Goal: Information Seeking & Learning: Check status

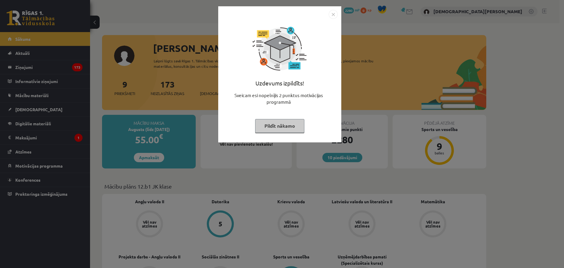
click at [331, 14] on img "Close" at bounding box center [333, 14] width 9 height 9
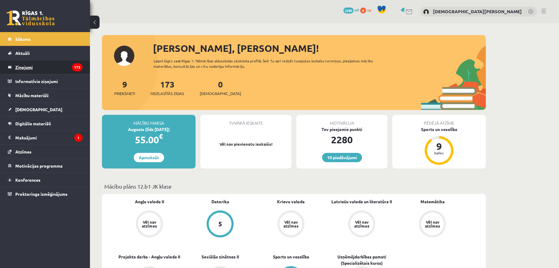
click at [37, 63] on legend "Ziņojumi 173" at bounding box center [48, 67] width 67 height 14
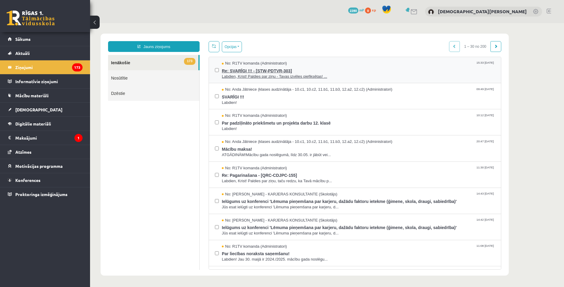
click at [354, 71] on span "Re: SVARĪGI !!! - [STW-PDTVR-303]" at bounding box center [358, 70] width 273 height 8
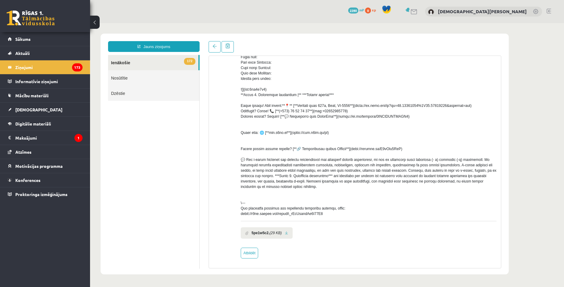
scroll to position [121, 0]
click at [158, 83] on link "Nosūtītie" at bounding box center [153, 77] width 91 height 15
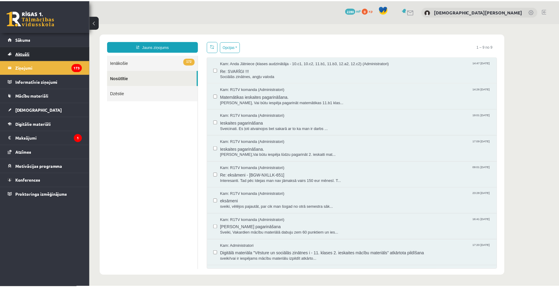
scroll to position [0, 0]
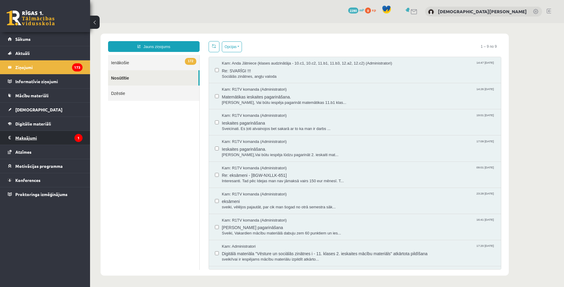
click at [47, 135] on legend "Maksājumi 1" at bounding box center [48, 138] width 67 height 14
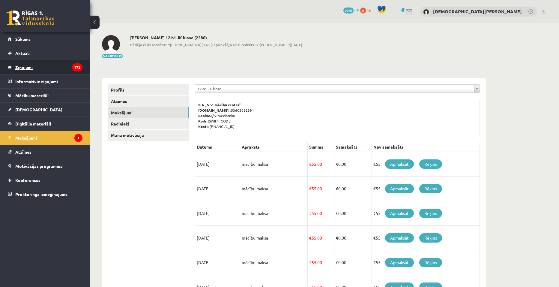
click at [36, 72] on legend "Ziņojumi 172" at bounding box center [48, 67] width 67 height 14
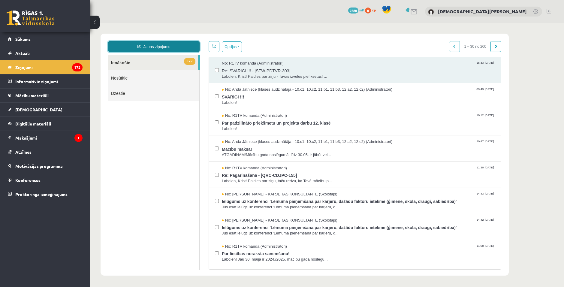
click at [164, 50] on link "Jauns ziņojums" at bounding box center [154, 46] width 92 height 11
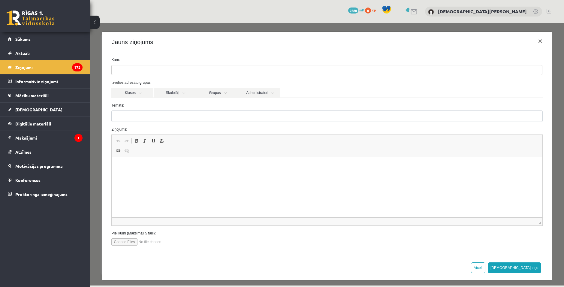
click at [158, 69] on ul at bounding box center [327, 70] width 430 height 10
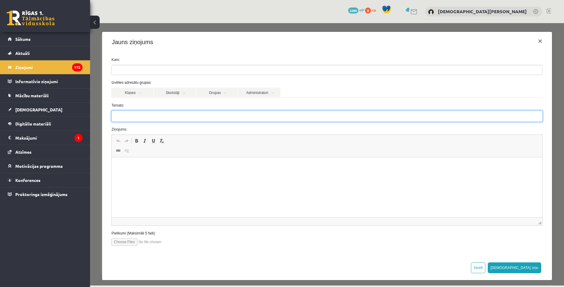
click at [167, 111] on input "Temats:" at bounding box center [326, 115] width 431 height 11
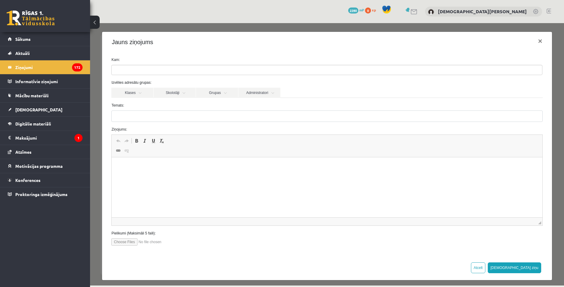
click at [162, 104] on label "Temats:" at bounding box center [327, 105] width 440 height 5
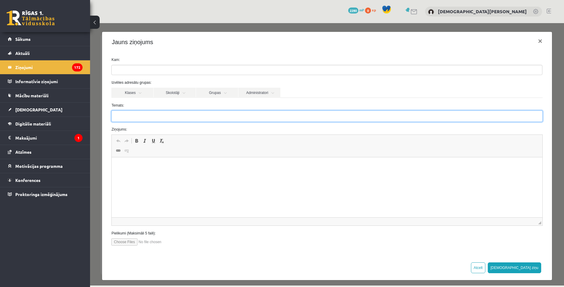
click at [162, 110] on input "Temats:" at bounding box center [326, 115] width 431 height 11
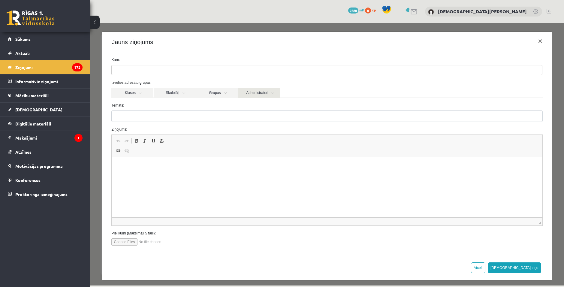
click at [246, 93] on link "Administratori" at bounding box center [259, 93] width 42 height 10
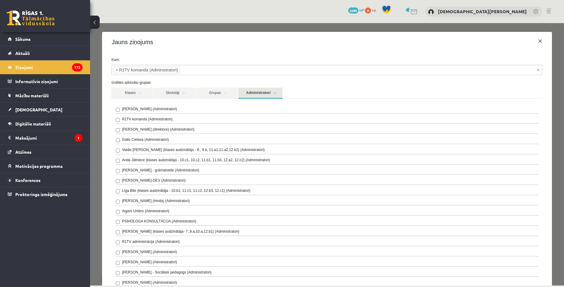
click at [254, 96] on link "Administratori" at bounding box center [260, 93] width 44 height 11
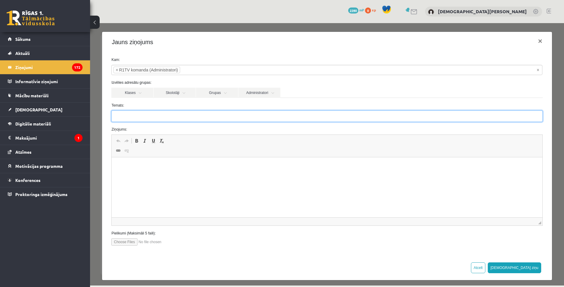
click at [226, 120] on input "Temats:" at bounding box center [326, 115] width 431 height 11
type input "**********"
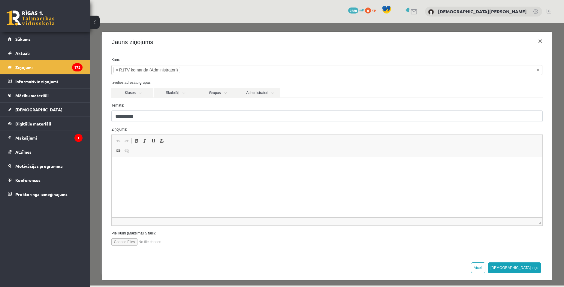
click at [165, 171] on html at bounding box center [327, 166] width 430 height 18
click at [188, 174] on html "*******" at bounding box center [327, 166] width 430 height 18
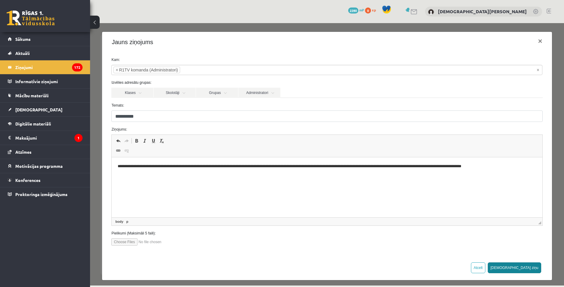
click at [531, 265] on button "Sūtīt ziņu" at bounding box center [514, 267] width 53 height 11
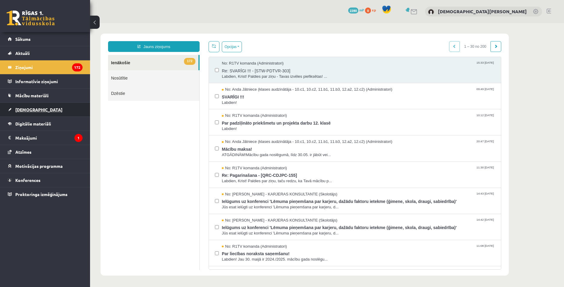
click at [36, 112] on link "[DEMOGRAPHIC_DATA]" at bounding box center [45, 110] width 75 height 14
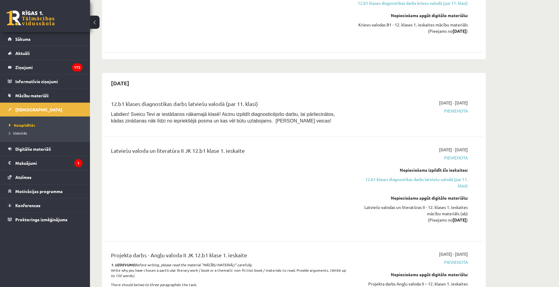
scroll to position [780, 0]
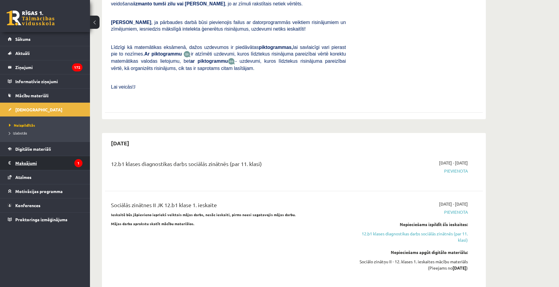
click at [38, 164] on legend "Maksājumi 1" at bounding box center [48, 163] width 67 height 14
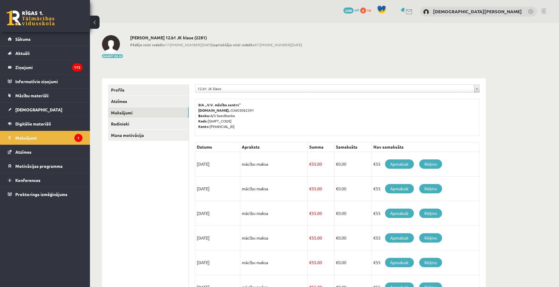
click at [35, 23] on link at bounding box center [31, 18] width 48 height 15
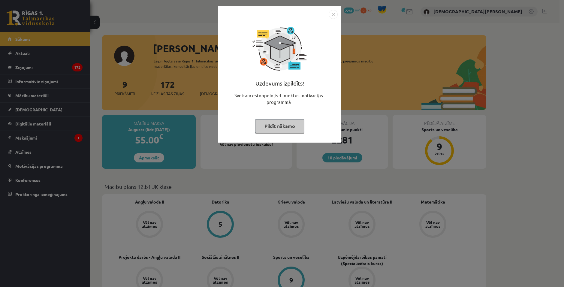
click at [332, 18] on img "Close" at bounding box center [333, 14] width 9 height 9
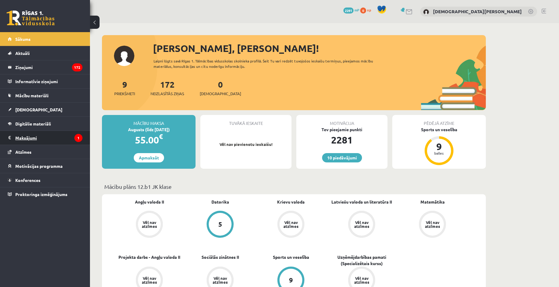
click at [66, 140] on legend "Maksājumi 1" at bounding box center [48, 138] width 67 height 14
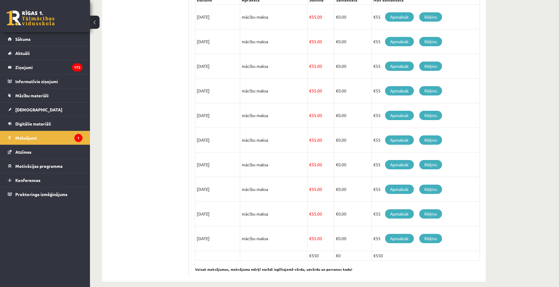
scroll to position [154, 0]
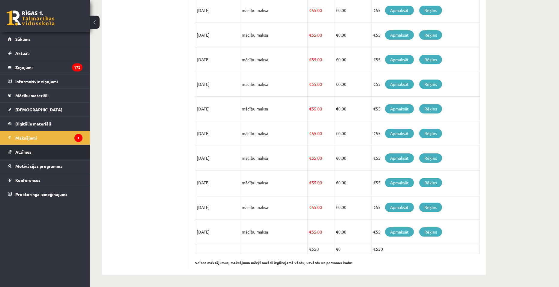
click at [47, 156] on link "Atzīmes" at bounding box center [45, 152] width 75 height 14
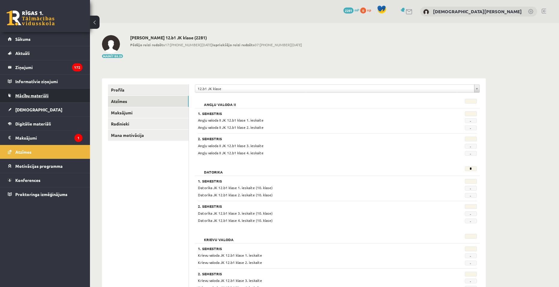
click at [49, 90] on link "Mācību materiāli" at bounding box center [45, 96] width 75 height 14
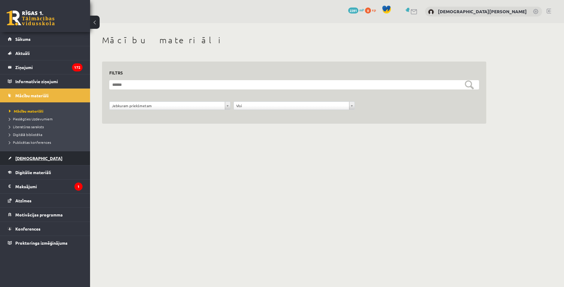
click at [33, 158] on span "[DEMOGRAPHIC_DATA]" at bounding box center [38, 157] width 47 height 5
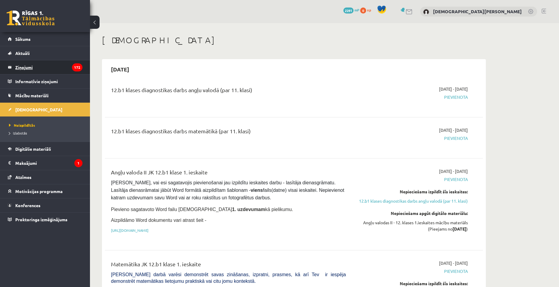
click at [57, 68] on legend "Ziņojumi 172" at bounding box center [48, 67] width 67 height 14
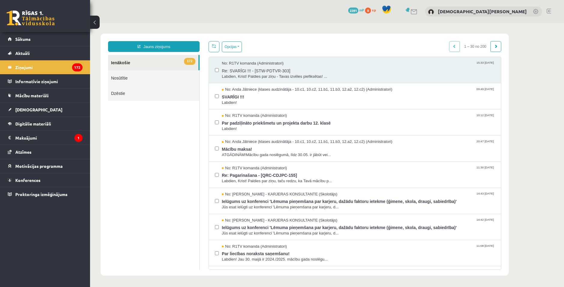
click at [152, 80] on link "Nosūtītie" at bounding box center [153, 77] width 91 height 15
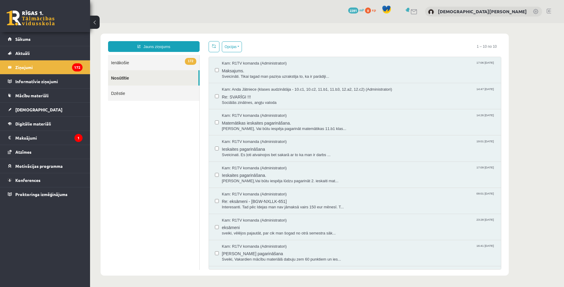
click at [143, 91] on link "Dzēstie" at bounding box center [153, 93] width 91 height 15
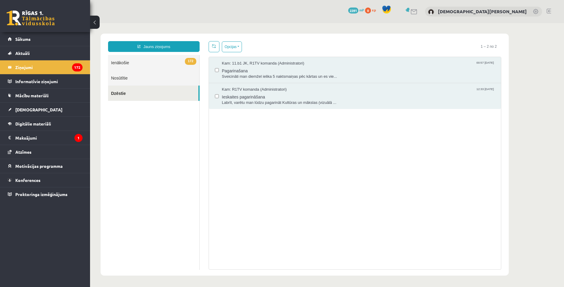
click at [147, 77] on link "Nosūtītie" at bounding box center [153, 77] width 91 height 15
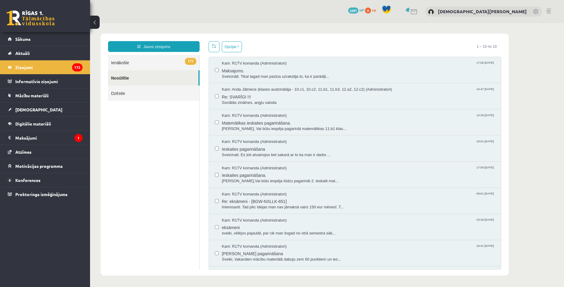
click at [149, 70] on link "172 Ienākošie" at bounding box center [153, 62] width 91 height 15
click at [150, 66] on link "172 Ienākošie" at bounding box center [153, 62] width 91 height 15
click at [151, 65] on link "172 Ienākošie" at bounding box center [153, 62] width 91 height 15
click at [155, 59] on link "172 Ienākošie" at bounding box center [153, 62] width 91 height 15
click at [116, 62] on link "172 Ienākošie" at bounding box center [153, 62] width 91 height 15
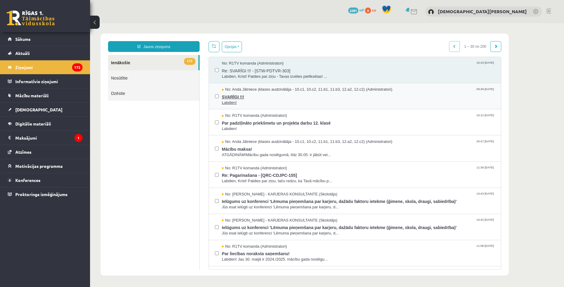
click at [276, 94] on span "SVARĪGI !!!" at bounding box center [358, 96] width 273 height 8
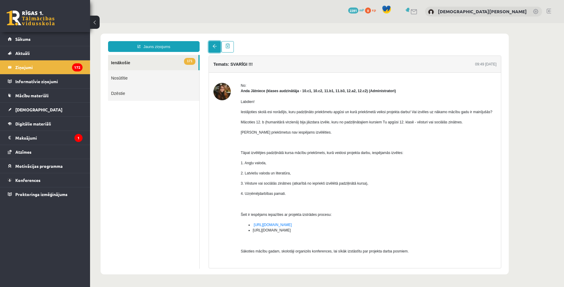
click at [217, 49] on link at bounding box center [215, 46] width 12 height 11
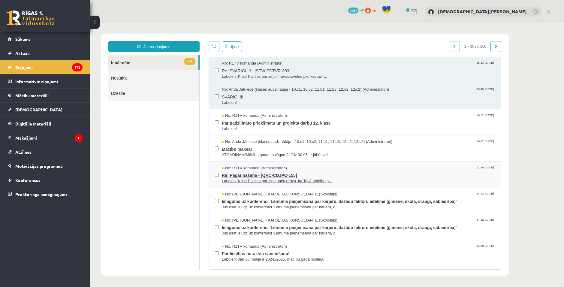
click at [299, 176] on span "Re: Pagarinašana - [QRC-CDJPC-155]" at bounding box center [358, 175] width 273 height 8
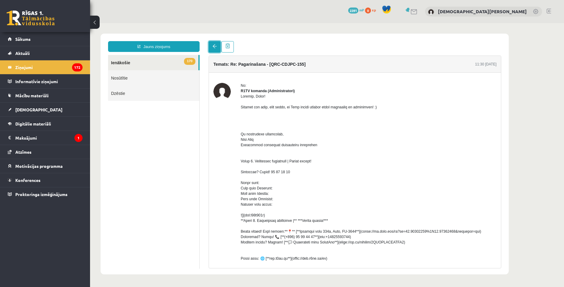
click at [214, 48] on span at bounding box center [215, 46] width 4 height 4
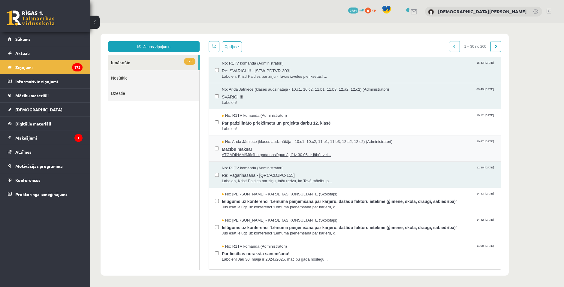
click at [302, 146] on span "Mācību maksa!" at bounding box center [358, 149] width 273 height 8
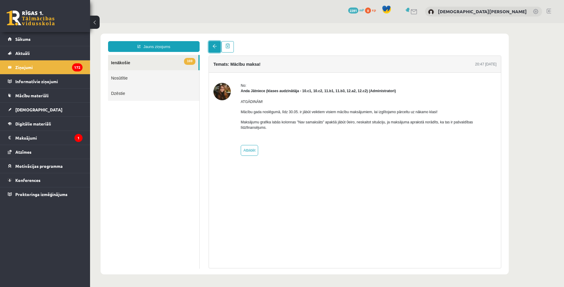
click at [213, 47] on span at bounding box center [215, 46] width 4 height 4
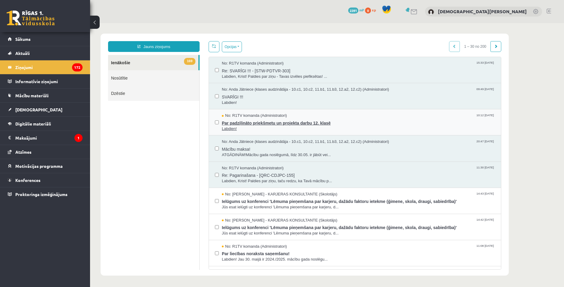
click at [331, 119] on span "Par padziļināto priekšmetu un projekta darbu 12. klasē" at bounding box center [358, 123] width 273 height 8
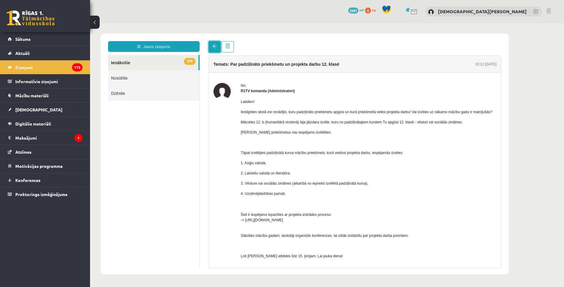
click at [210, 44] on link at bounding box center [215, 46] width 12 height 11
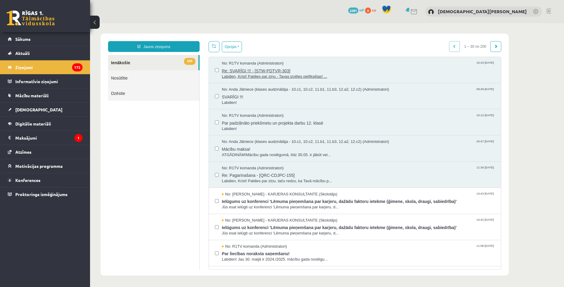
click at [343, 70] on span "Re: SVARĪGI !!! - [STW-PDTVR-303]" at bounding box center [358, 70] width 273 height 8
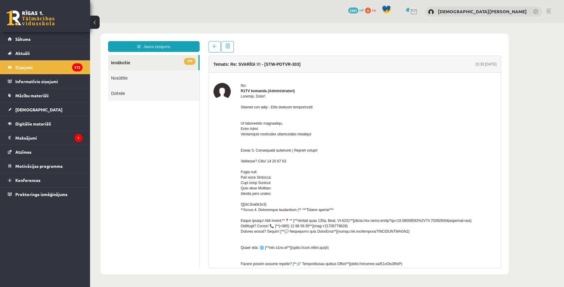
click at [36, 29] on div "0 Dāvanas 2281 mP 0 xp" at bounding box center [45, 16] width 90 height 32
click at [36, 36] on link "Sākums" at bounding box center [45, 39] width 75 height 14
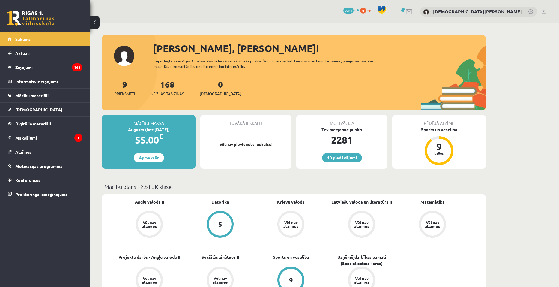
click at [349, 156] on link "10 piedāvājumi" at bounding box center [342, 157] width 40 height 9
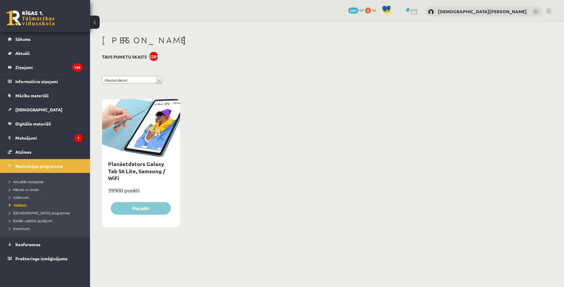
click at [176, 136] on div at bounding box center [141, 128] width 78 height 58
click at [38, 42] on link "Sākums" at bounding box center [45, 39] width 75 height 14
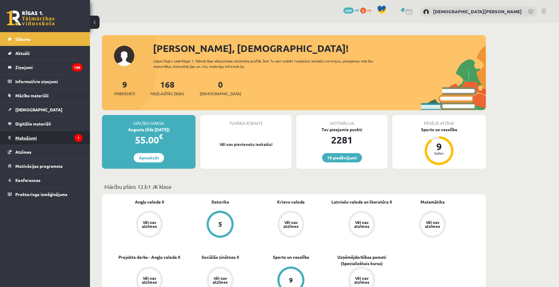
click at [53, 137] on legend "Maksājumi 1" at bounding box center [48, 138] width 67 height 14
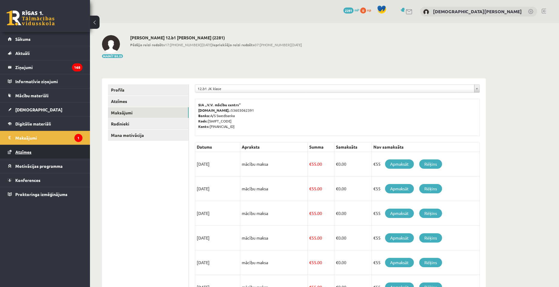
click at [50, 154] on link "Atzīmes" at bounding box center [45, 152] width 75 height 14
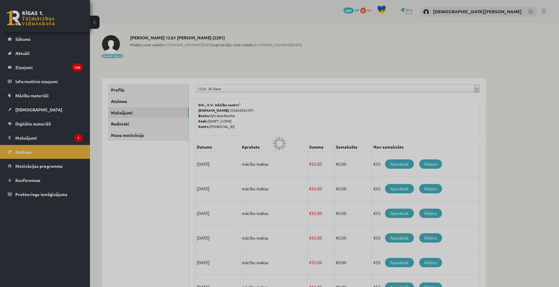
click at [51, 144] on div at bounding box center [279, 143] width 559 height 287
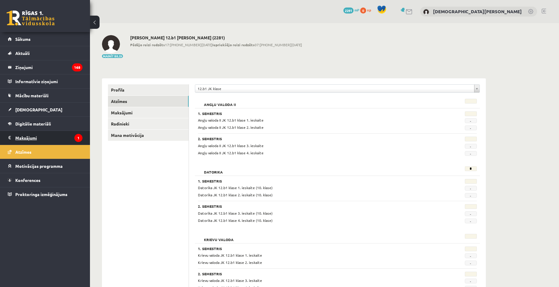
click at [51, 141] on legend "Maksājumi 1" at bounding box center [48, 138] width 67 height 14
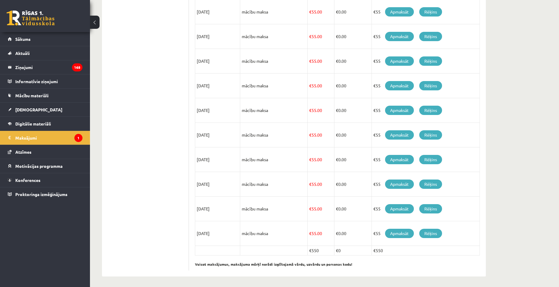
scroll to position [154, 0]
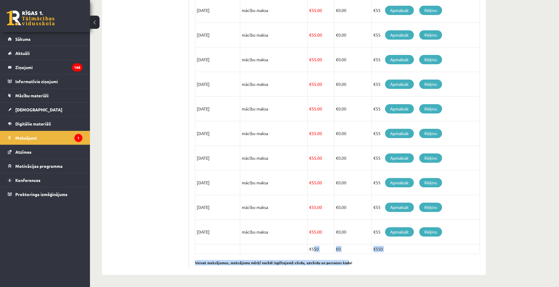
drag, startPoint x: 312, startPoint y: 248, endPoint x: 346, endPoint y: 255, distance: 34.5
click at [347, 258] on div "Datums Apraksts Summa Samaksāts Nav samaksāts 15/08/2025 mācību maksa € 55.00 €…" at bounding box center [337, 128] width 285 height 281
click at [343, 249] on td "€0" at bounding box center [353, 249] width 38 height 10
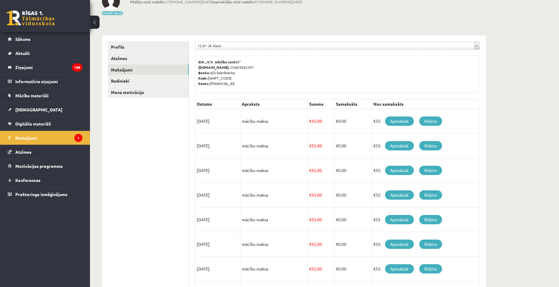
scroll to position [34, 0]
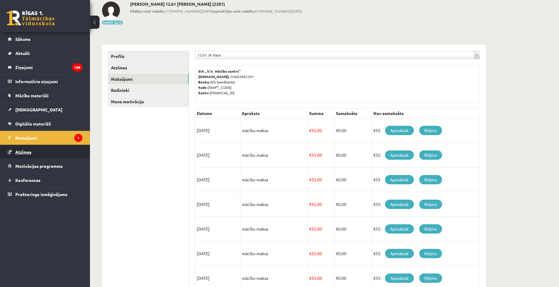
click at [29, 147] on link "Atzīmes" at bounding box center [45, 152] width 75 height 14
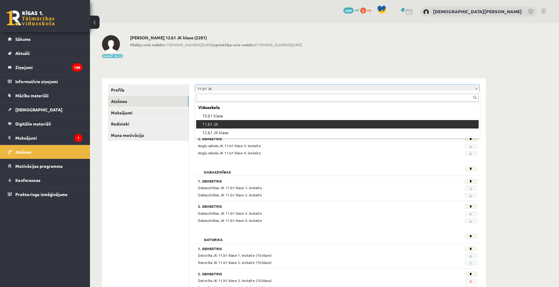
drag, startPoint x: 424, startPoint y: 92, endPoint x: 424, endPoint y: 88, distance: 3.6
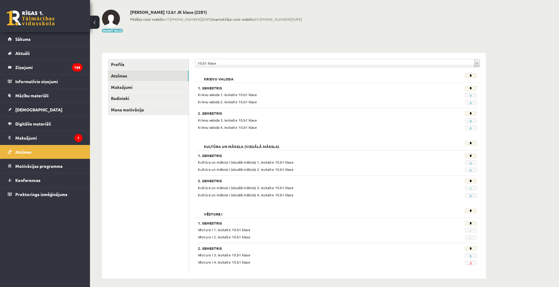
scroll to position [29, 0]
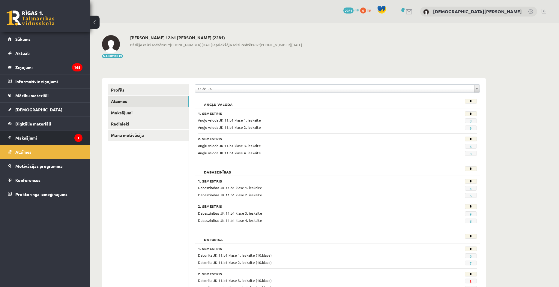
click at [76, 138] on icon "1" at bounding box center [78, 138] width 8 height 8
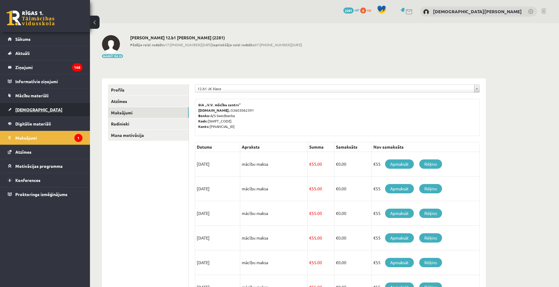
click at [43, 112] on link "[DEMOGRAPHIC_DATA]" at bounding box center [45, 110] width 75 height 14
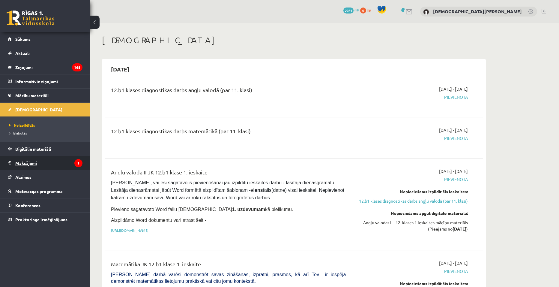
click at [56, 158] on legend "Maksājumi 1" at bounding box center [48, 163] width 67 height 14
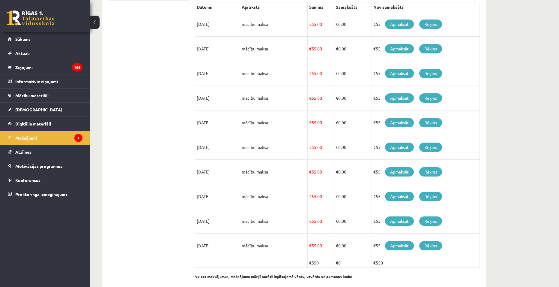
scroll to position [154, 0]
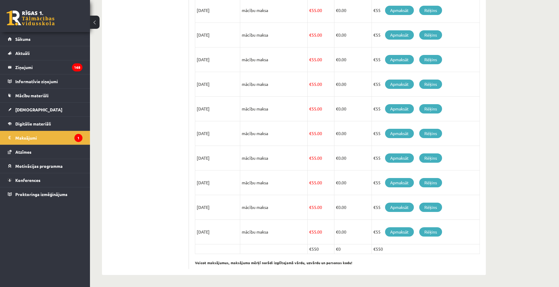
click at [196, 232] on td "[DATE]" at bounding box center [217, 232] width 45 height 25
click at [238, 234] on td "[DATE]" at bounding box center [217, 232] width 45 height 25
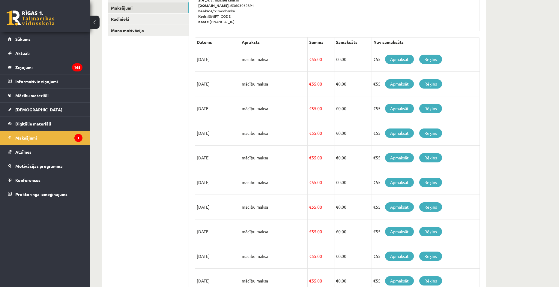
scroll to position [94, 0]
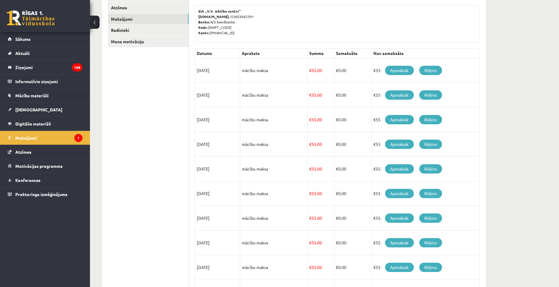
drag, startPoint x: 211, startPoint y: 95, endPoint x: 187, endPoint y: 97, distance: 24.7
click at [187, 97] on div "**********" at bounding box center [294, 160] width 384 height 350
click at [283, 135] on td "mācību maksa" at bounding box center [274, 144] width 68 height 25
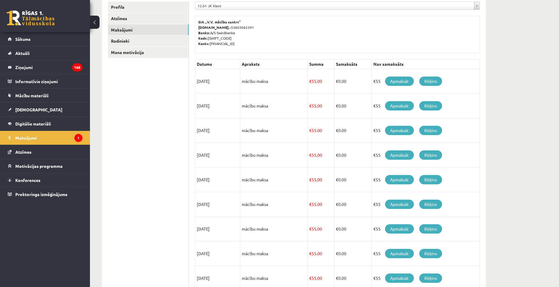
scroll to position [34, 0]
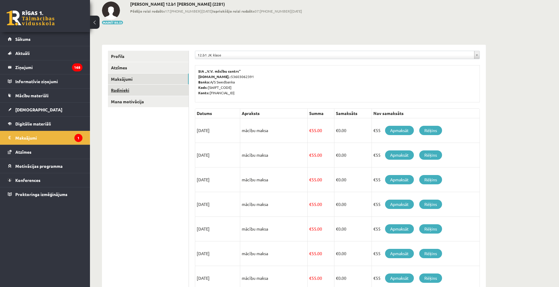
click at [145, 92] on link "Radinieki" at bounding box center [148, 90] width 81 height 11
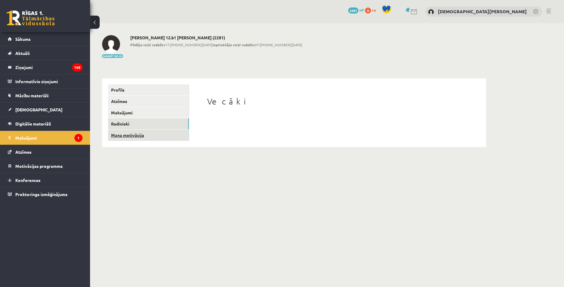
click at [146, 135] on link "Mana motivācija" at bounding box center [148, 135] width 81 height 11
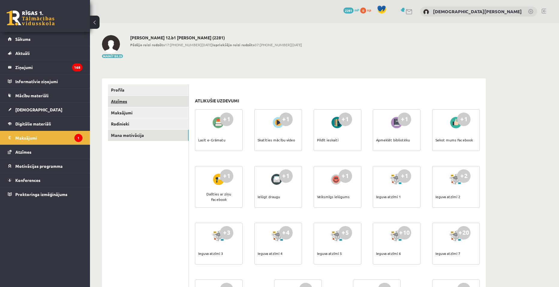
click at [133, 105] on link "Atzīmes" at bounding box center [148, 101] width 81 height 11
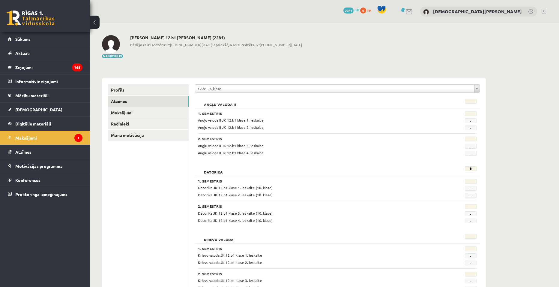
click at [360, 10] on span "mP" at bounding box center [357, 10] width 5 height 5
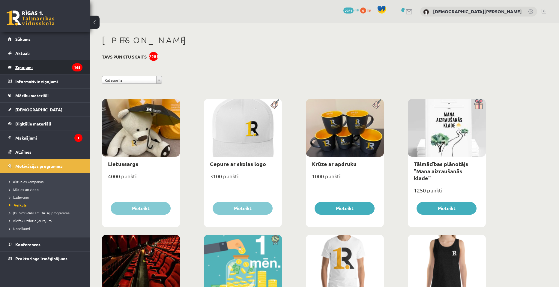
click at [56, 73] on legend "Ziņojumi 168" at bounding box center [48, 67] width 67 height 14
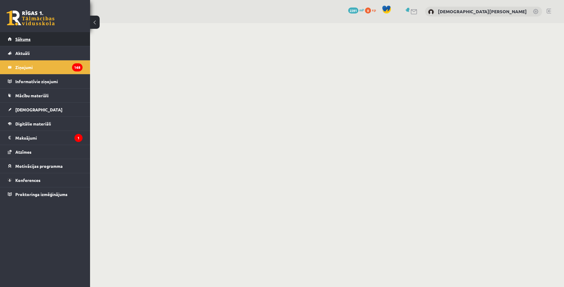
click at [53, 38] on link "Sākums" at bounding box center [45, 39] width 75 height 14
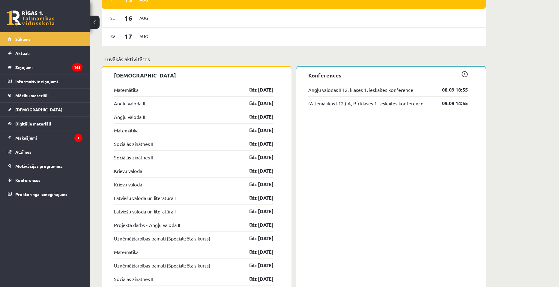
scroll to position [450, 0]
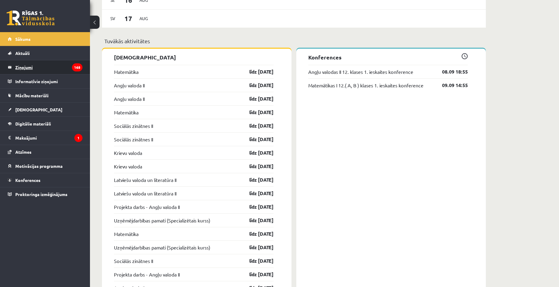
click at [65, 70] on legend "Ziņojumi 168" at bounding box center [48, 67] width 67 height 14
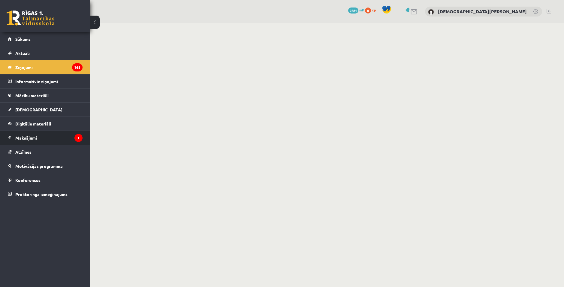
click at [44, 134] on legend "Maksājumi 1" at bounding box center [48, 138] width 67 height 14
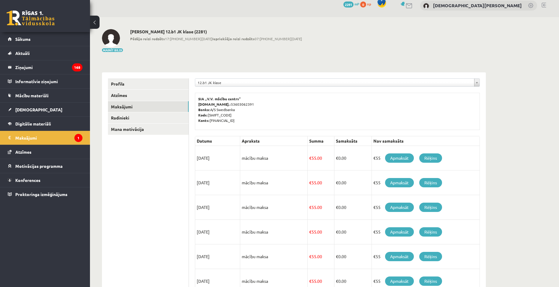
scroll to position [4, 0]
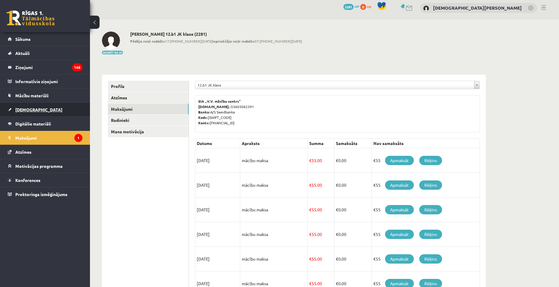
click at [62, 111] on link "[DEMOGRAPHIC_DATA]" at bounding box center [45, 110] width 75 height 14
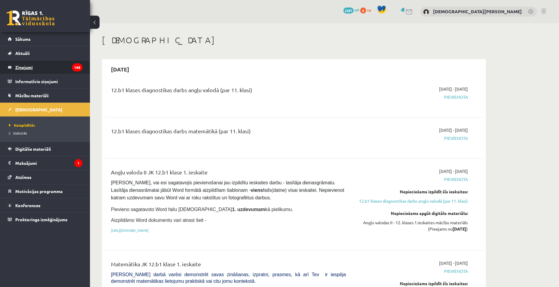
click at [34, 65] on legend "Ziņojumi 168" at bounding box center [48, 67] width 67 height 14
